Goal: Task Accomplishment & Management: Complete application form

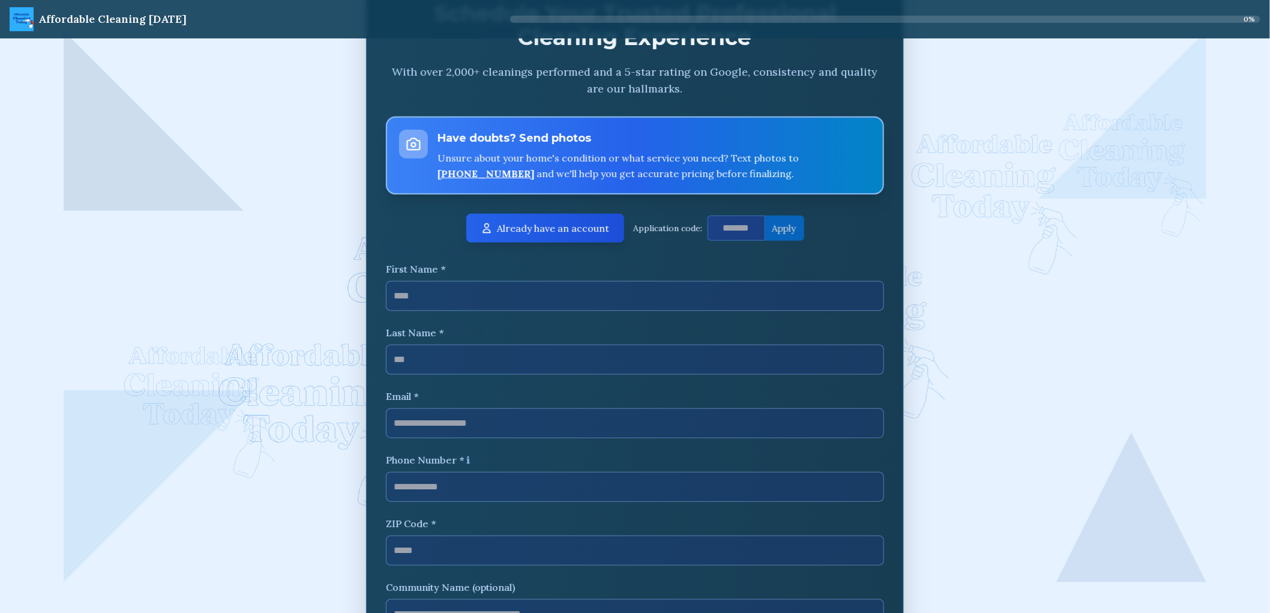
scroll to position [200, 0]
